Goal: Task Accomplishment & Management: Manage account settings

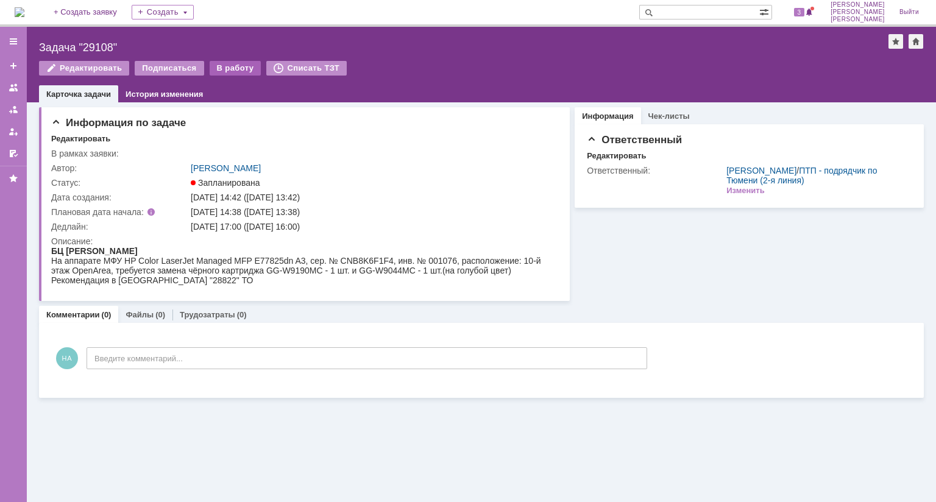
click at [229, 68] on div "В работу" at bounding box center [236, 68] width 52 height 15
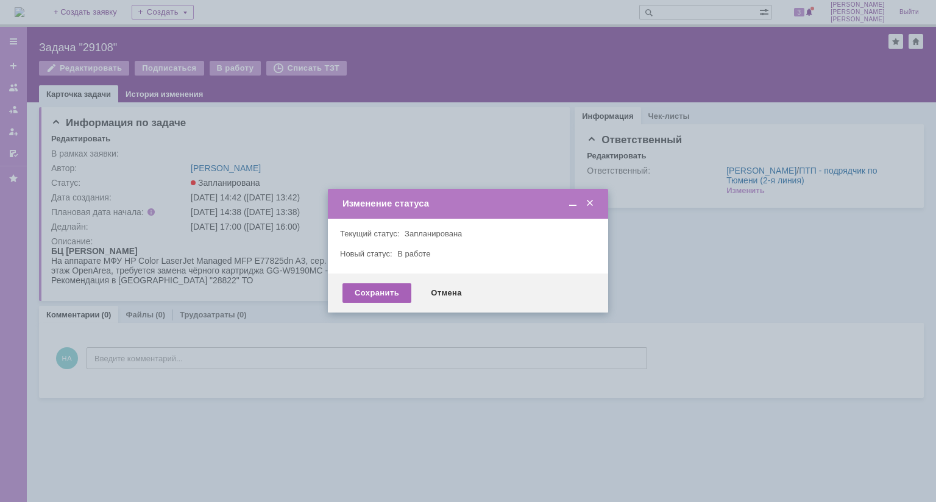
click at [390, 290] on div "Сохранить" at bounding box center [377, 293] width 69 height 20
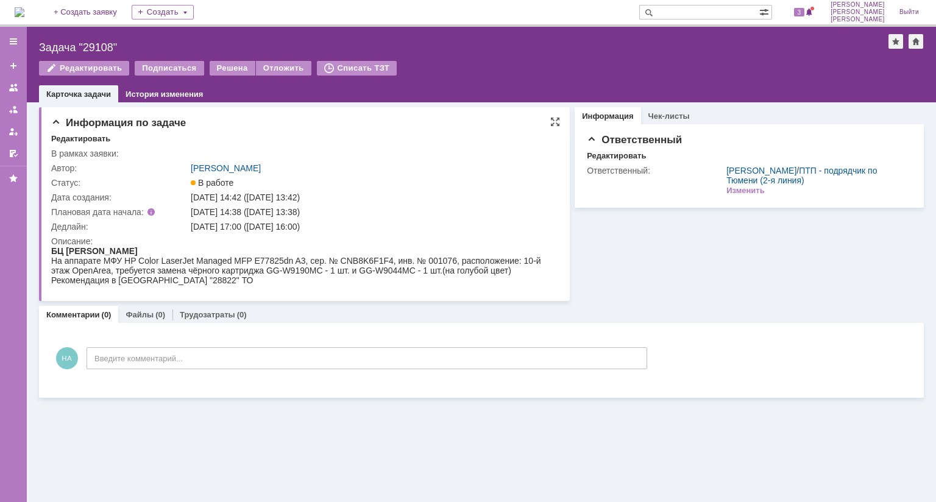
click at [355, 257] on div "На аппарате МФУ HP Color LaserJet Managed MFP E77825dn A3, сер. № CNB8K6F1F4, и…" at bounding box center [302, 270] width 503 height 29
copy div "CNB8K6F1F4"
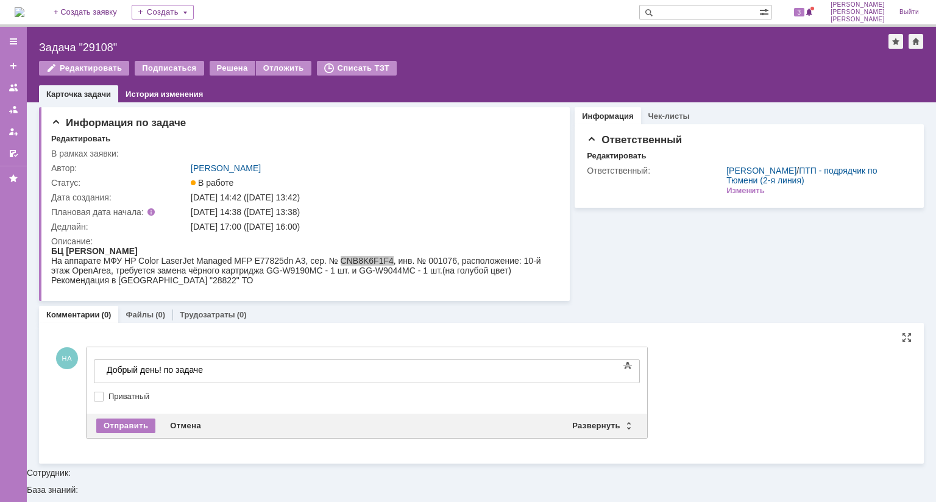
drag, startPoint x: 468, startPoint y: 321, endPoint x: 417, endPoint y: 341, distance: 55.2
click at [464, 318] on div "Комментарии (0) Файлы (0) Трудозатраты (0)" at bounding box center [481, 314] width 885 height 17
click at [261, 370] on div "Добрый день! по задаче" at bounding box center [193, 370] width 173 height 10
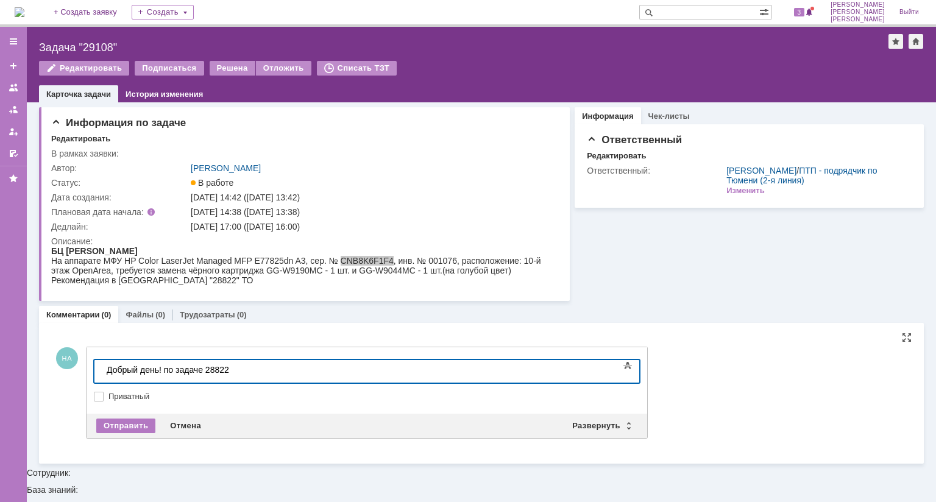
scroll to position [46, 4]
click at [280, 366] on div "Добрый день! по задаче 28822 требовалась замена фотобарабана [PERSON_NAME]" at bounding box center [193, 379] width 173 height 29
click at [280, 372] on div "Добрый день! по задаче 28822 требовалась замена цветного фотобарабана и" at bounding box center [193, 379] width 173 height 29
drag, startPoint x: 508, startPoint y: 370, endPoint x: 102, endPoint y: 752, distance: 557.6
click at [102, 391] on html "Добрый день! по задаче 28822 требовалась замена цветного фотобарабана и черного…" at bounding box center [193, 384] width 183 height 49
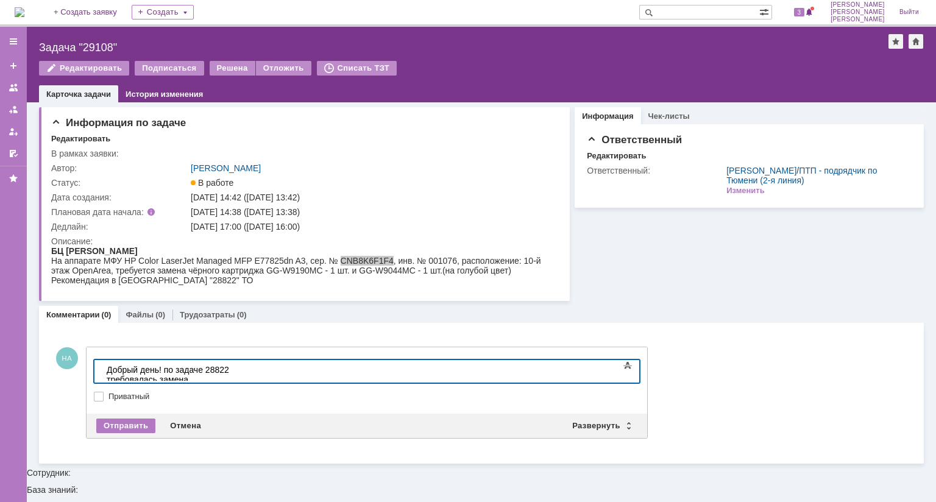
scroll to position [37, 4]
click at [93, 44] on div "Задача "29108"" at bounding box center [464, 47] width 850 height 12
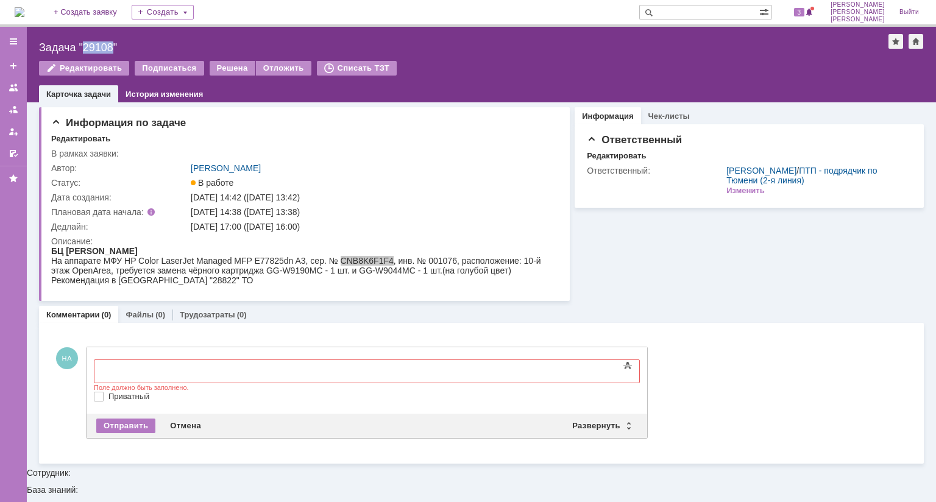
click at [93, 43] on div "Задача "29108"" at bounding box center [464, 47] width 850 height 12
copy div "29108"
drag, startPoint x: 328, startPoint y: 225, endPoint x: 263, endPoint y: 230, distance: 65.4
click at [263, 230] on div "[DATE] 17:00 ([DATE] 16:00)" at bounding box center [372, 227] width 362 height 10
copy div "[DATE] 16:00"
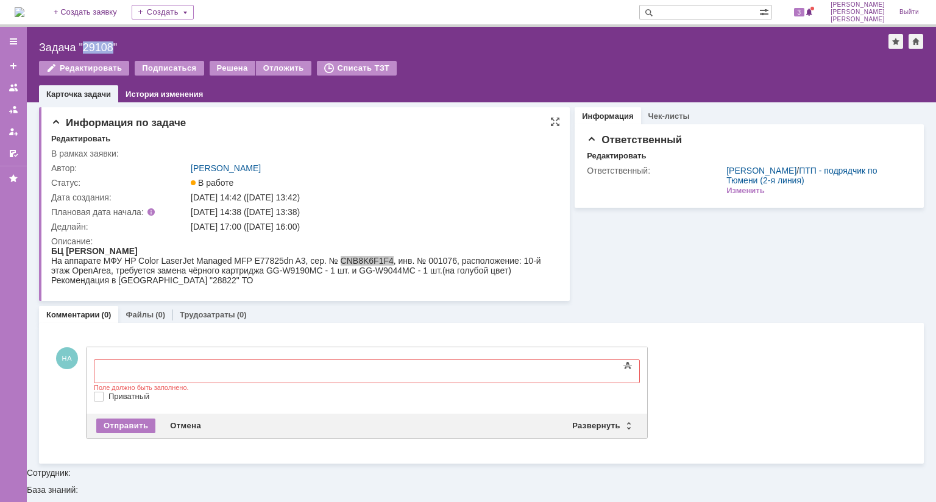
scroll to position [0, 0]
click at [805, 10] on span "3" at bounding box center [799, 12] width 11 height 9
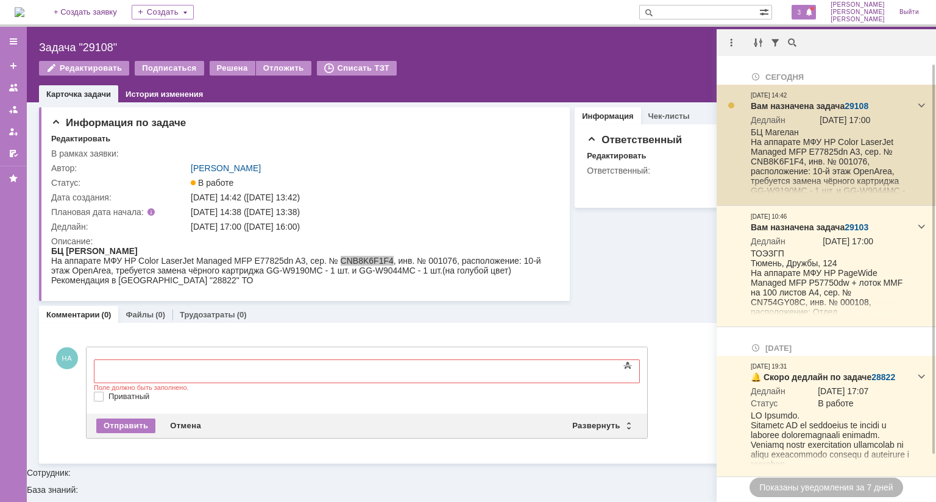
click at [853, 105] on link "29108" at bounding box center [857, 106] width 24 height 10
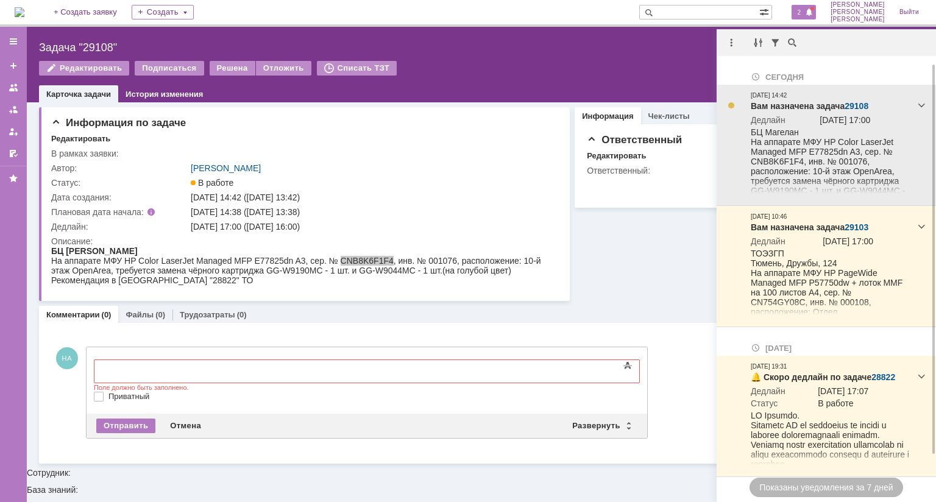
click at [851, 112] on div "Вам назначена задача 29108" at bounding box center [830, 107] width 158 height 12
click at [851, 108] on link "29108" at bounding box center [857, 106] width 24 height 10
click at [917, 108] on div at bounding box center [921, 105] width 15 height 15
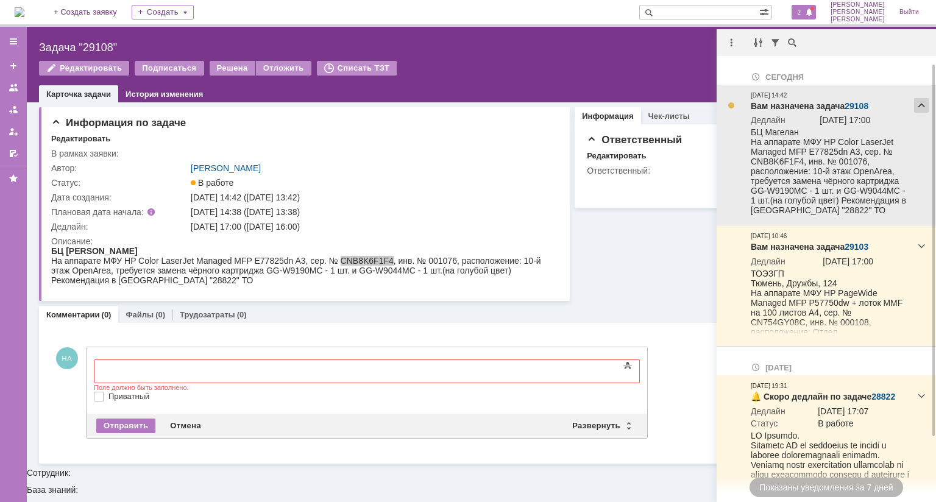
click at [917, 108] on div at bounding box center [921, 105] width 15 height 15
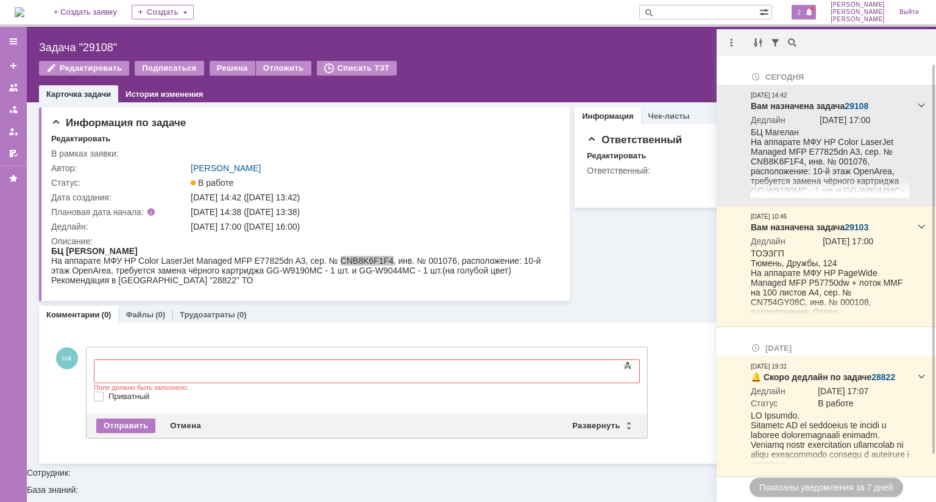
click at [917, 108] on div at bounding box center [921, 105] width 15 height 15
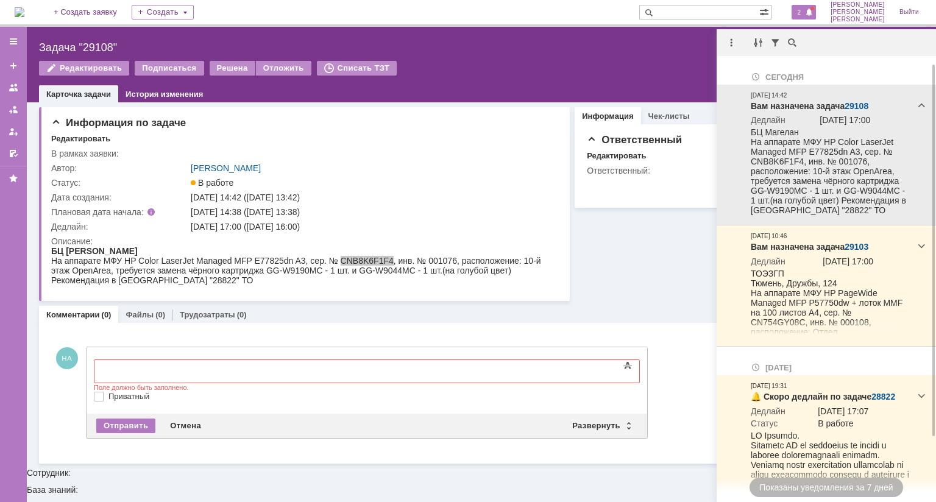
click at [917, 108] on div at bounding box center [921, 105] width 15 height 15
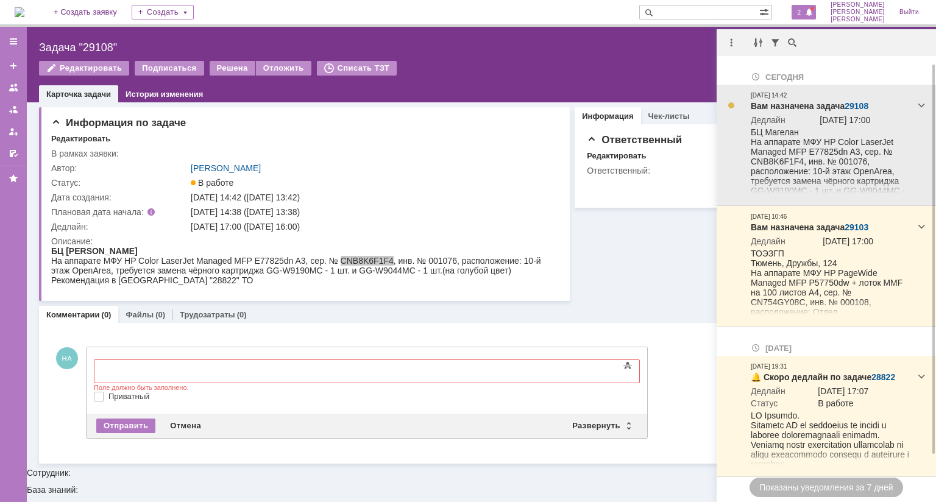
click at [762, 139] on td "БЦ Магелан На аппарате МФУ HP Color LaserJet Managed MFP E77825dn A3, сер. № CN…" at bounding box center [830, 172] width 158 height 90
click at [731, 104] on div at bounding box center [732, 106] width 10 height 10
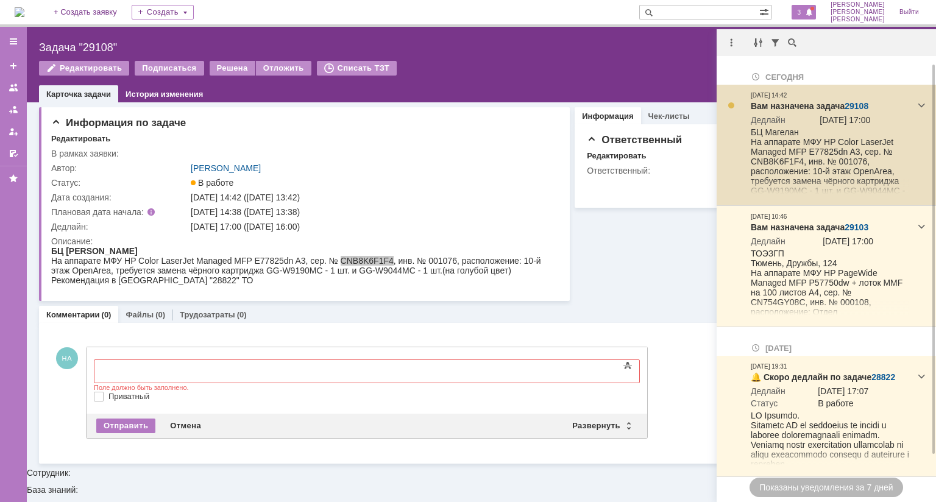
click at [767, 135] on td "БЦ Магелан На аппарате МФУ HP Color LaserJet Managed MFP E77825dn A3, сер. № CN…" at bounding box center [830, 172] width 158 height 90
click at [859, 108] on link "29108" at bounding box center [857, 106] width 24 height 10
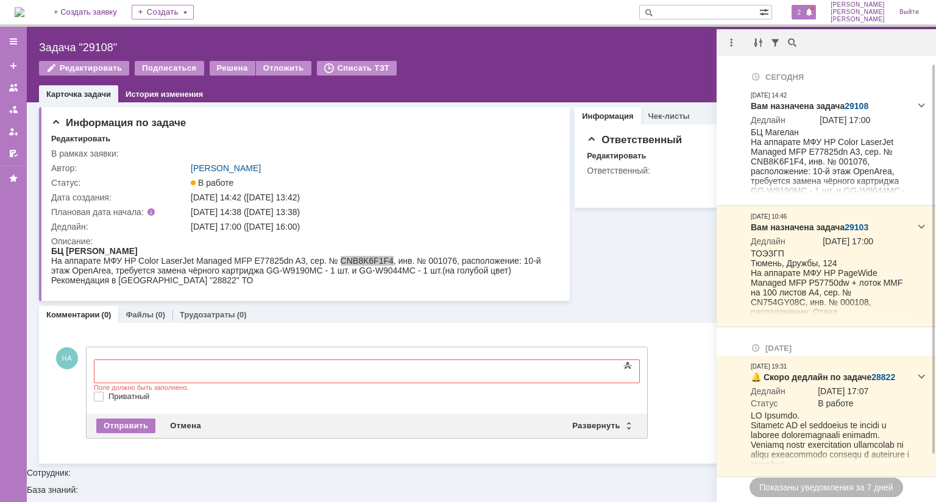
click at [805, 15] on span "2" at bounding box center [799, 12] width 11 height 9
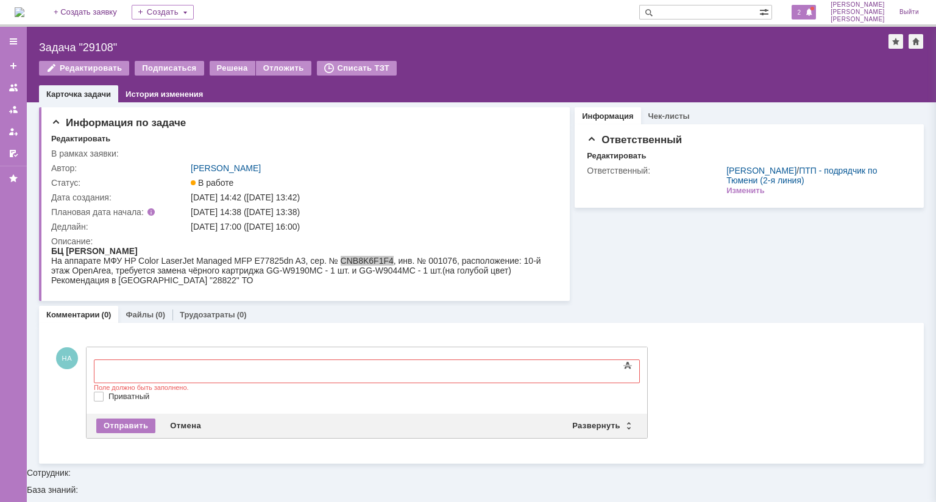
click at [805, 14] on span "2" at bounding box center [799, 12] width 11 height 9
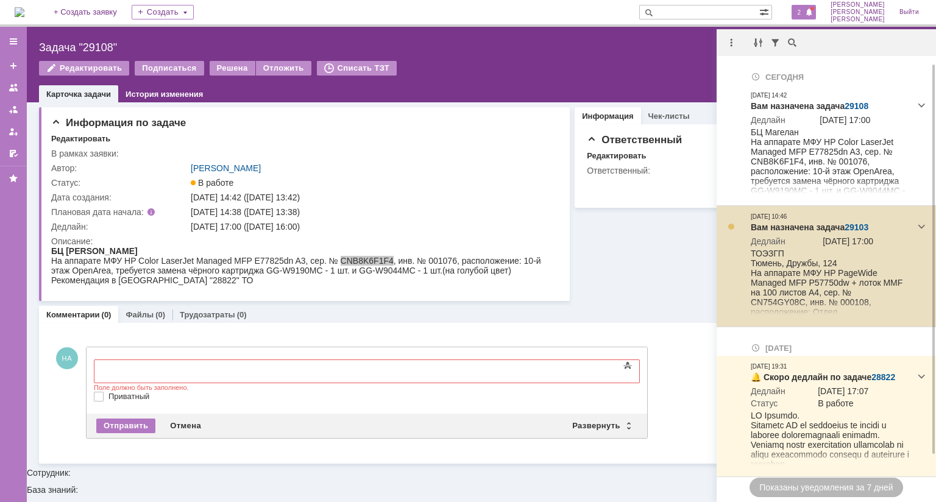
click at [734, 225] on div at bounding box center [732, 227] width 10 height 10
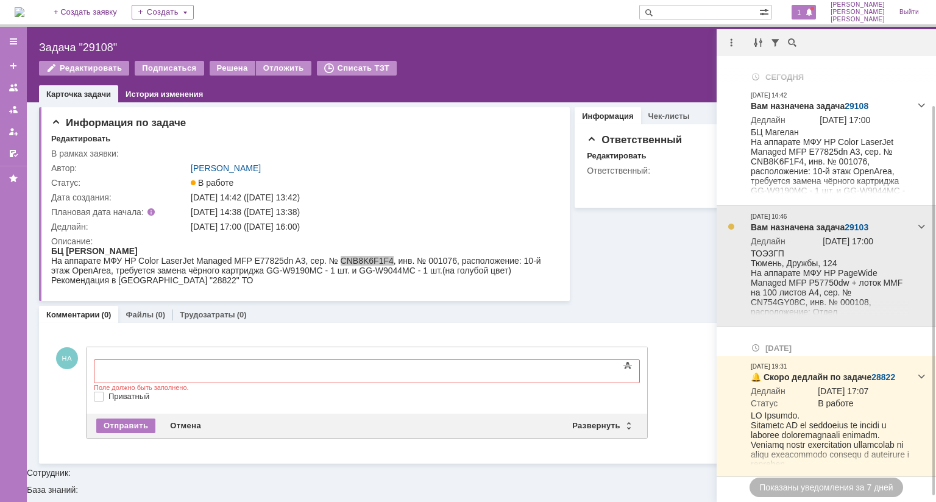
scroll to position [47, 0]
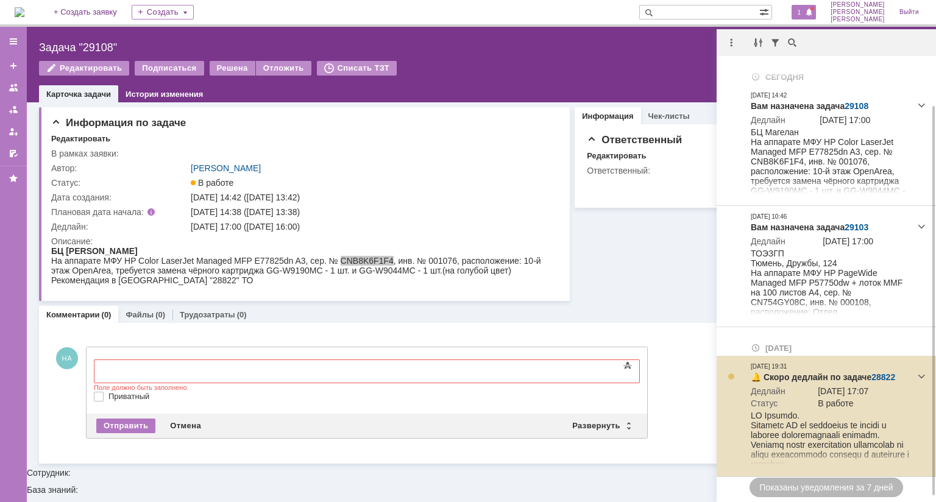
click at [731, 372] on div at bounding box center [732, 377] width 10 height 10
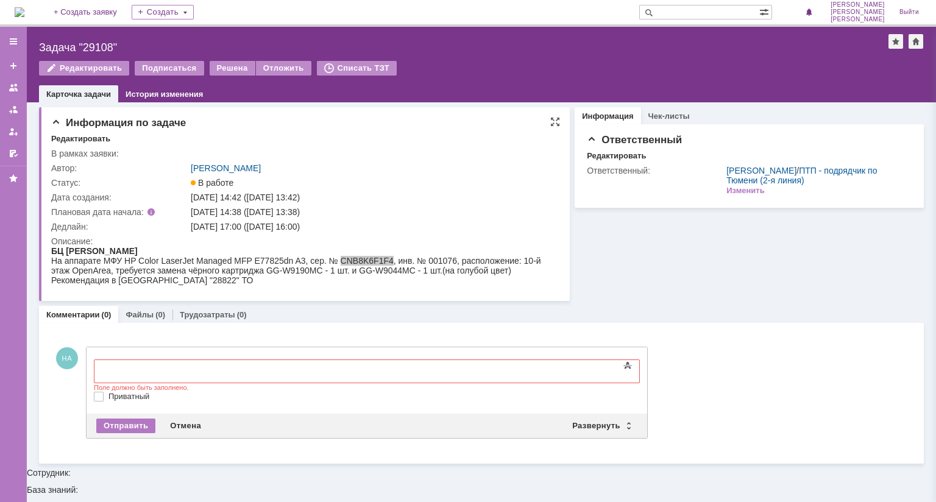
click at [226, 113] on div "Информация по задаче Редактировать В рамках заявки: Автор: [PERSON_NAME] Статус…" at bounding box center [304, 204] width 531 height 194
click at [24, 7] on img at bounding box center [20, 12] width 10 height 10
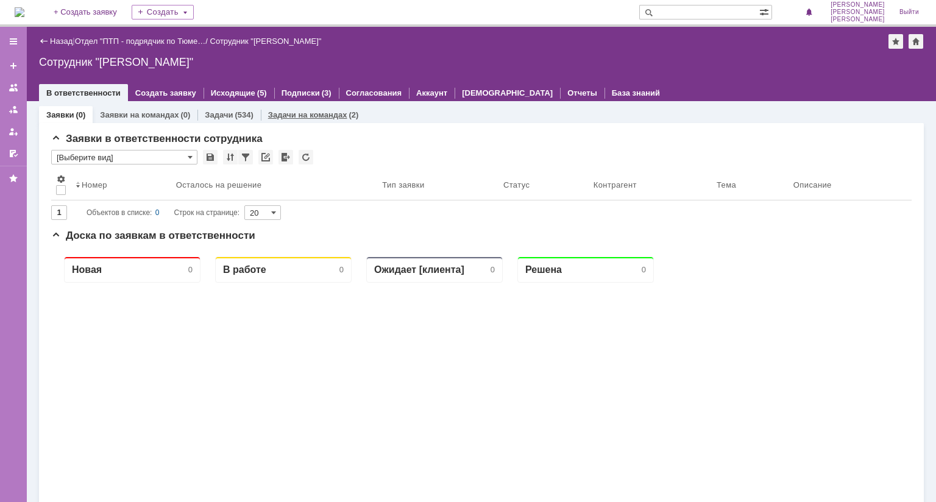
click at [298, 118] on link "Задачи на командах" at bounding box center [307, 114] width 79 height 9
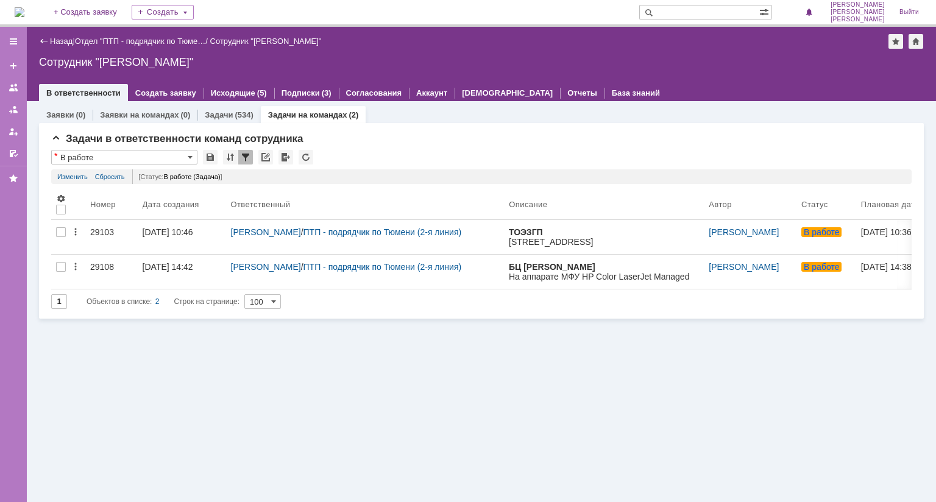
click at [567, 354] on div "Заявки (0) Заявки на командах (0) Задачи (534) Задачи на командах (2) Заявки в …" at bounding box center [481, 301] width 909 height 401
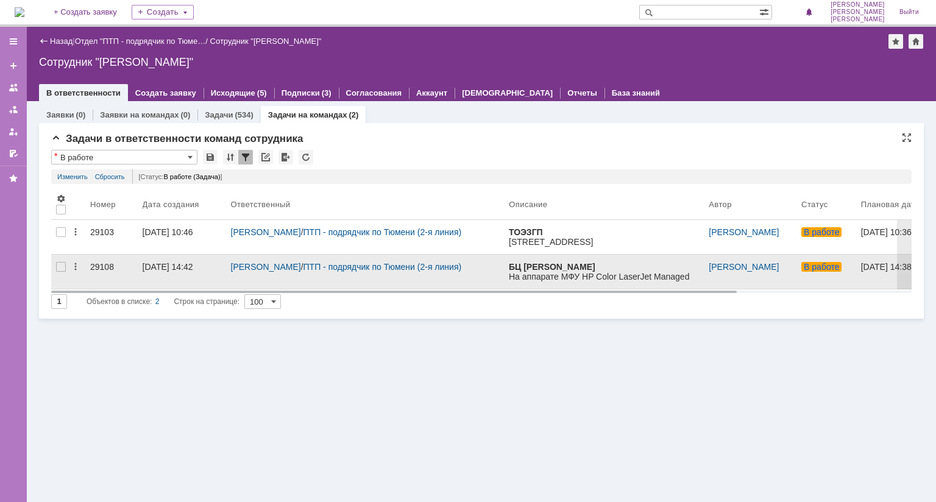
click at [107, 262] on div "29108" at bounding box center [111, 267] width 43 height 10
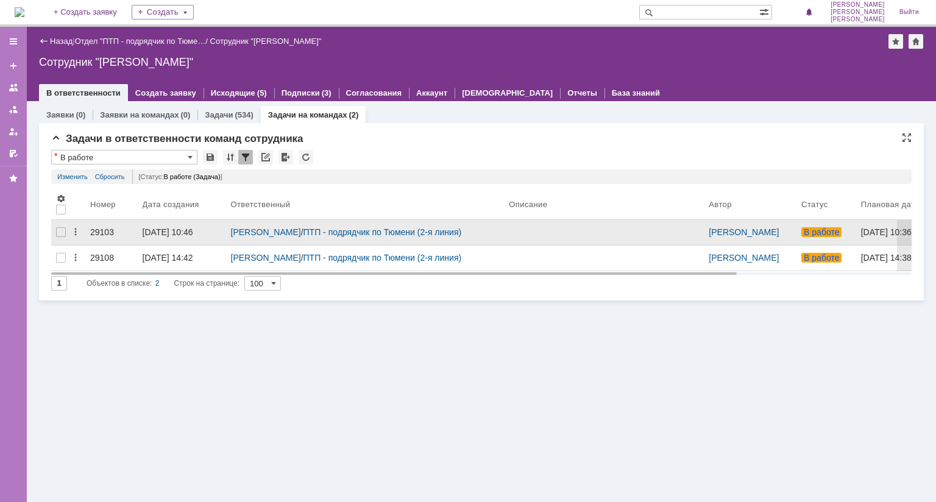
click at [105, 233] on div "29103" at bounding box center [111, 232] width 43 height 10
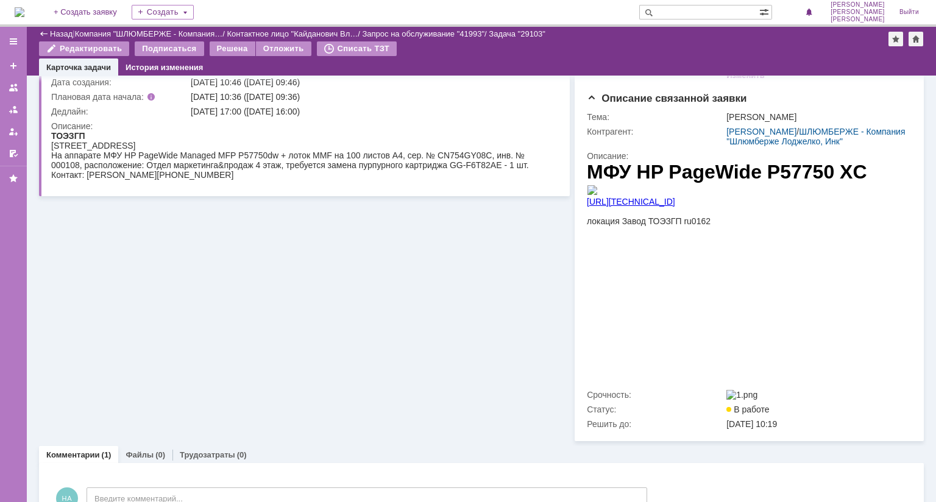
scroll to position [66, 0]
